Goal: Check status: Check status

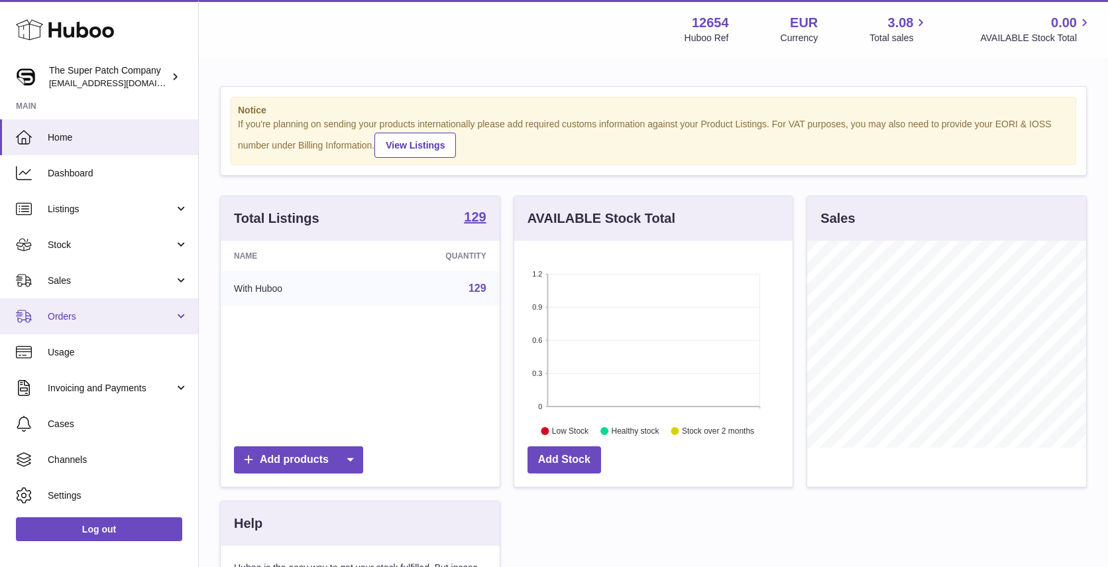
click at [157, 314] on span "Orders" at bounding box center [111, 316] width 127 height 13
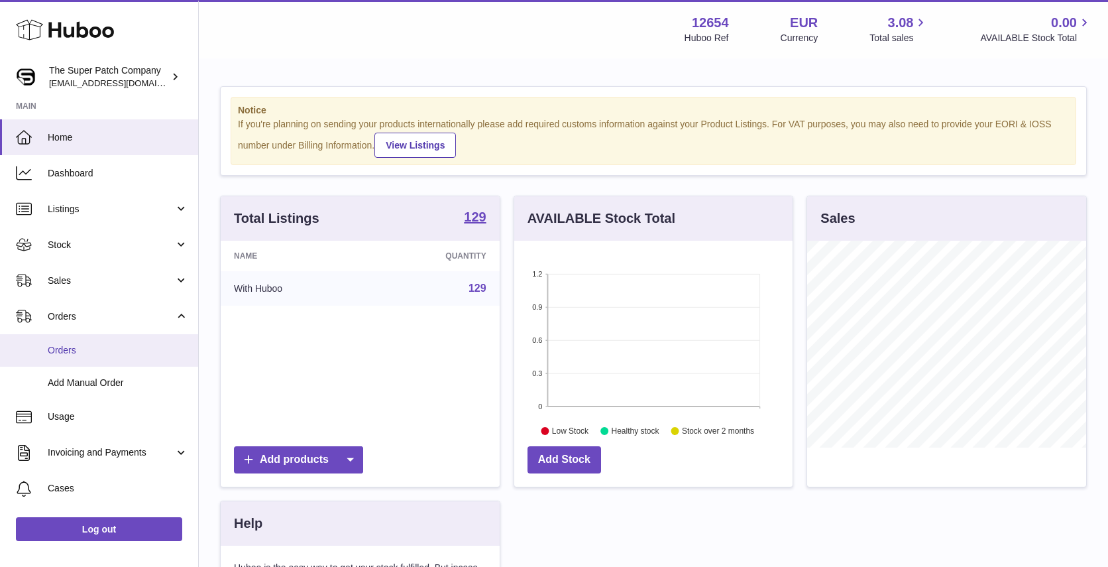
click at [107, 349] on span "Orders" at bounding box center [118, 350] width 141 height 13
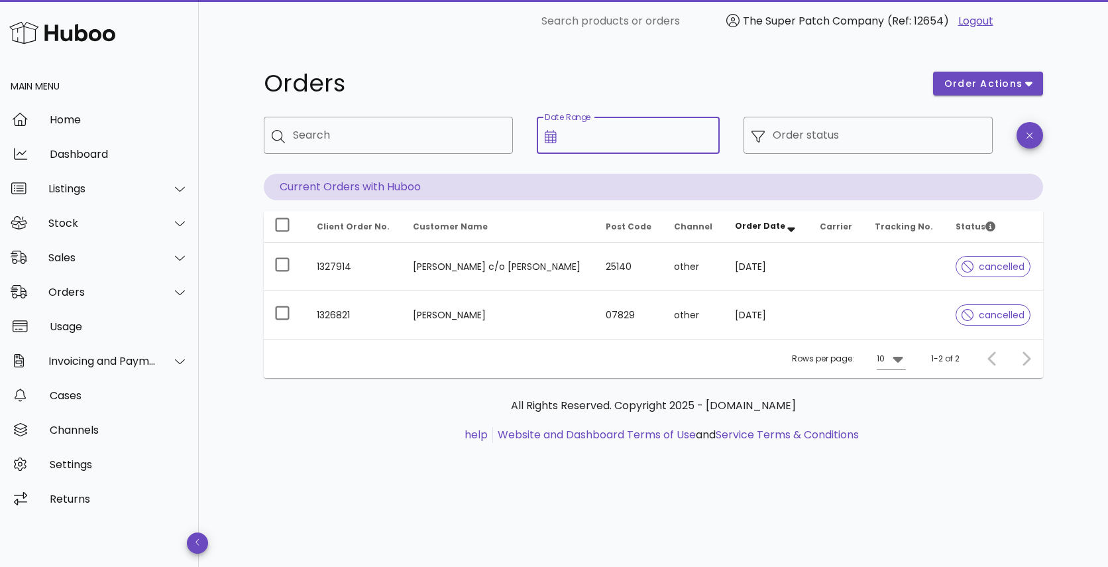
click at [604, 141] on input "Date Range" at bounding box center [639, 135] width 148 height 21
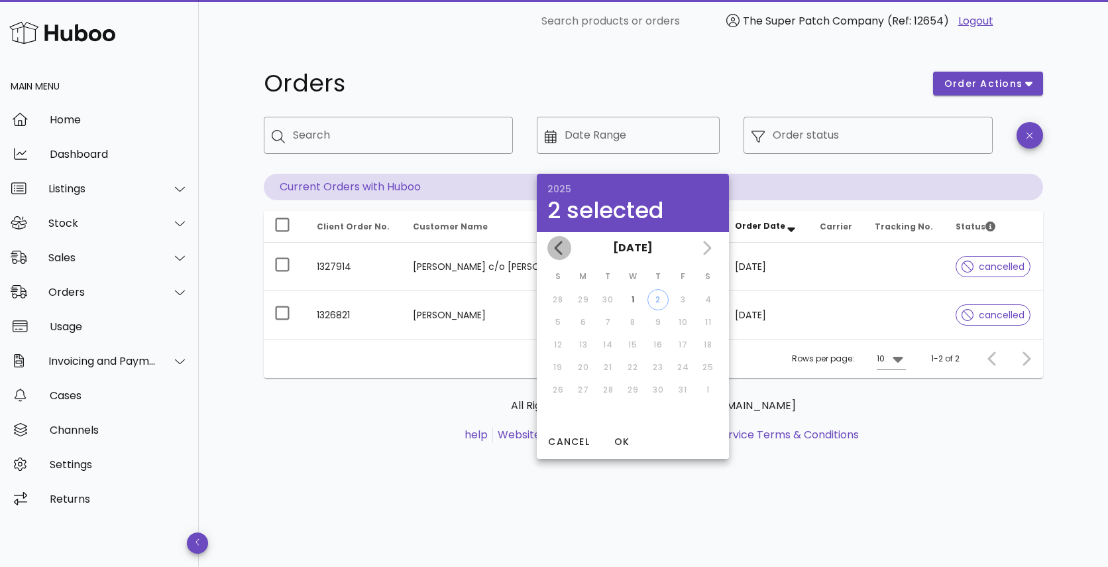
click at [559, 247] on icon "Previous month" at bounding box center [559, 248] width 16 height 16
click at [584, 299] on div "1" at bounding box center [583, 300] width 21 height 12
click at [615, 384] on div "30" at bounding box center [607, 390] width 21 height 12
type input "**********"
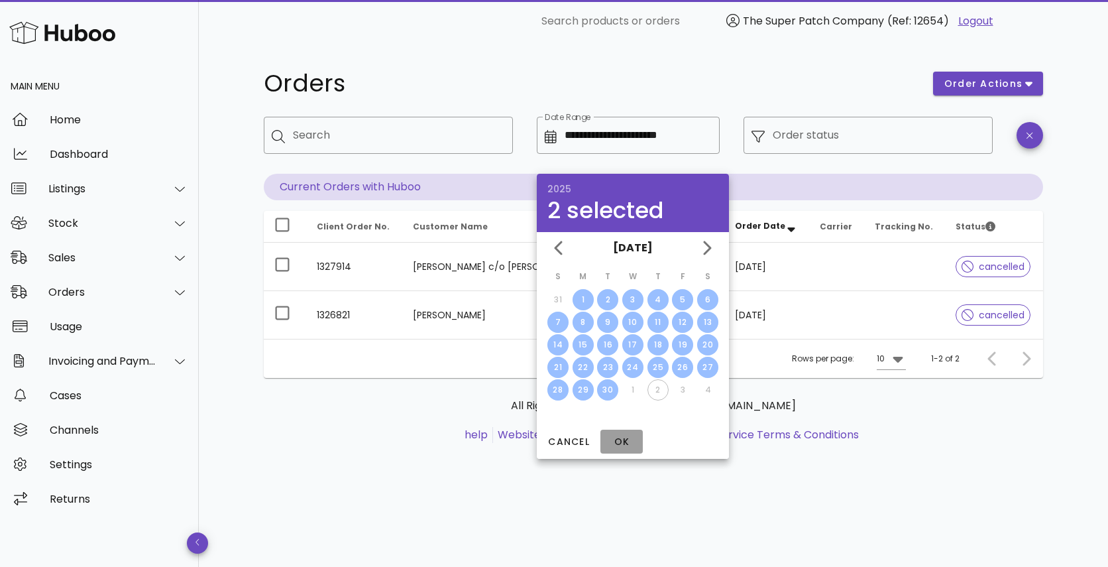
click at [620, 440] on span "OK" at bounding box center [622, 442] width 32 height 14
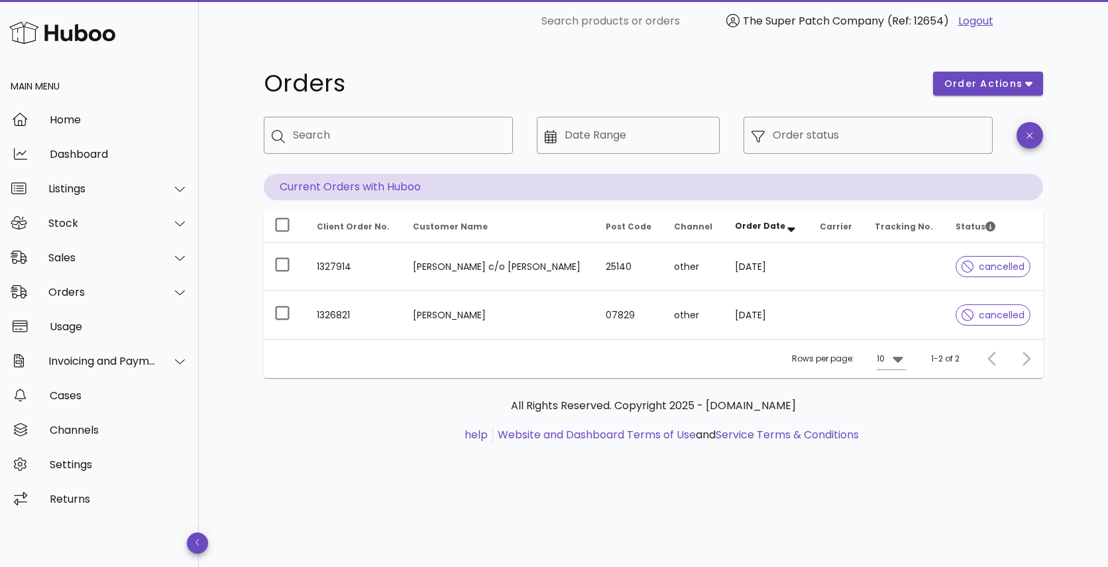
type input "**********"
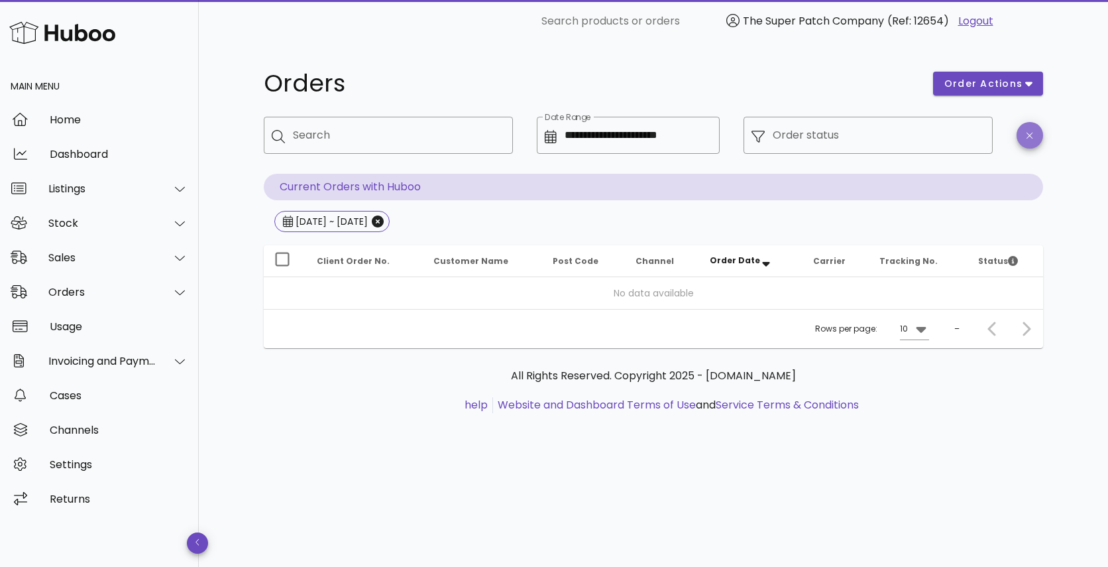
click at [1027, 131] on icon "button" at bounding box center [1030, 136] width 6 height 10
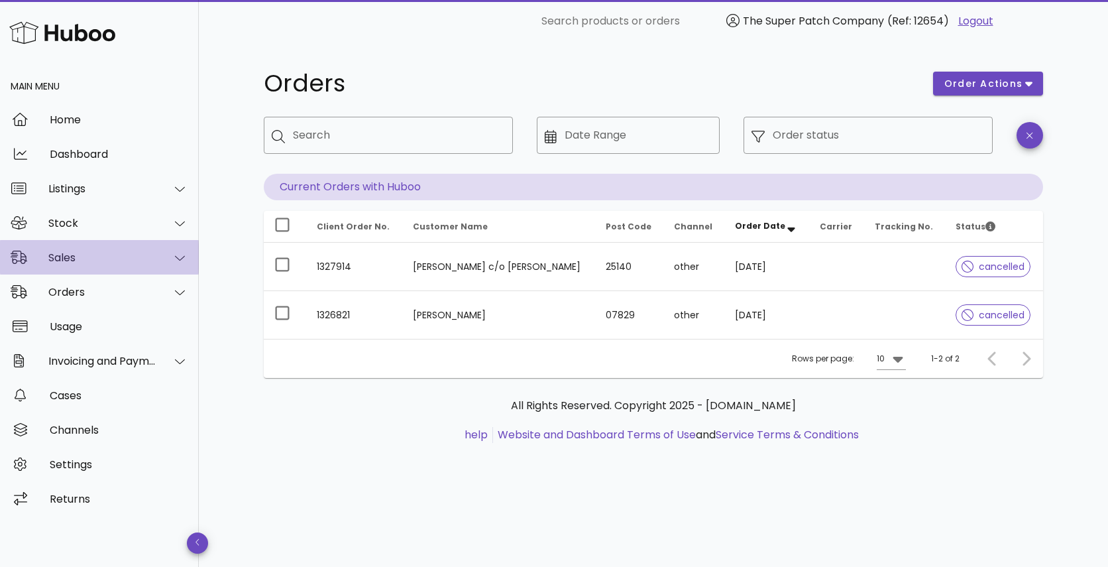
click at [149, 262] on div "Sales" at bounding box center [102, 257] width 108 height 13
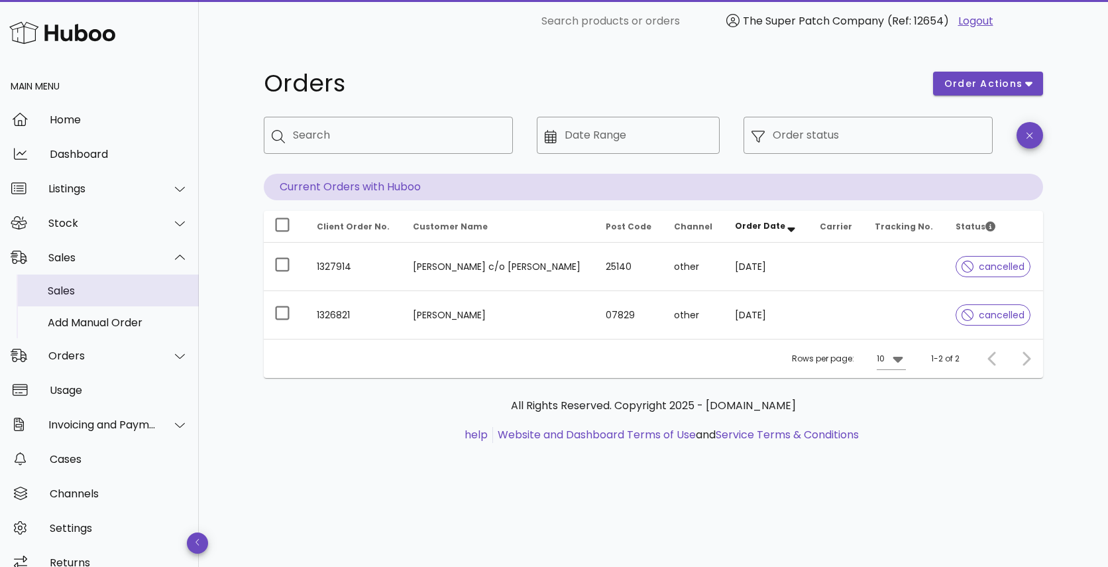
click at [108, 287] on div "Sales" at bounding box center [118, 290] width 141 height 13
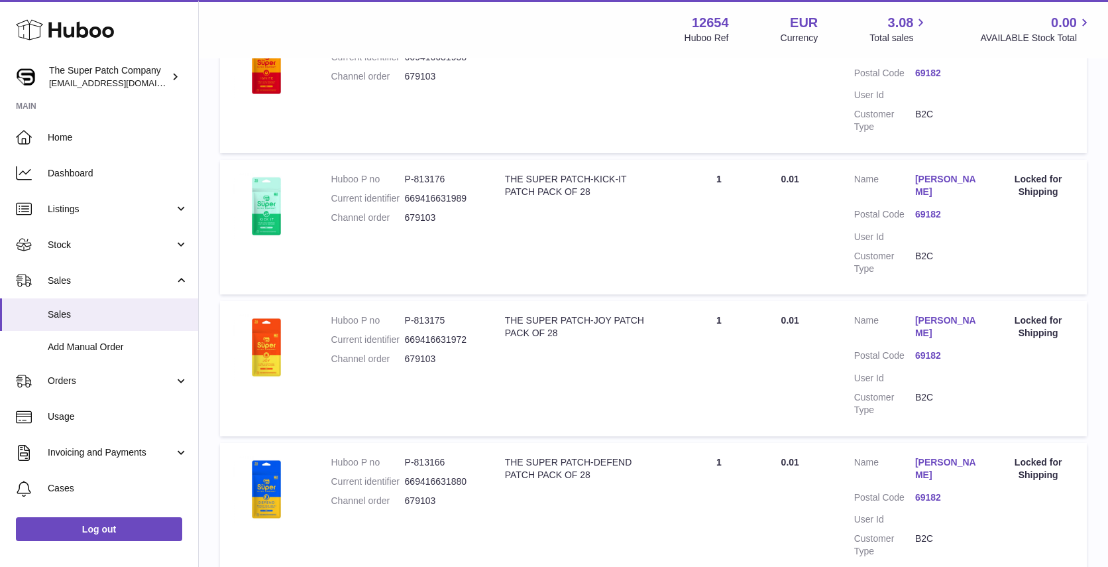
scroll to position [878, 0]
